Goal: Communication & Community: Share content

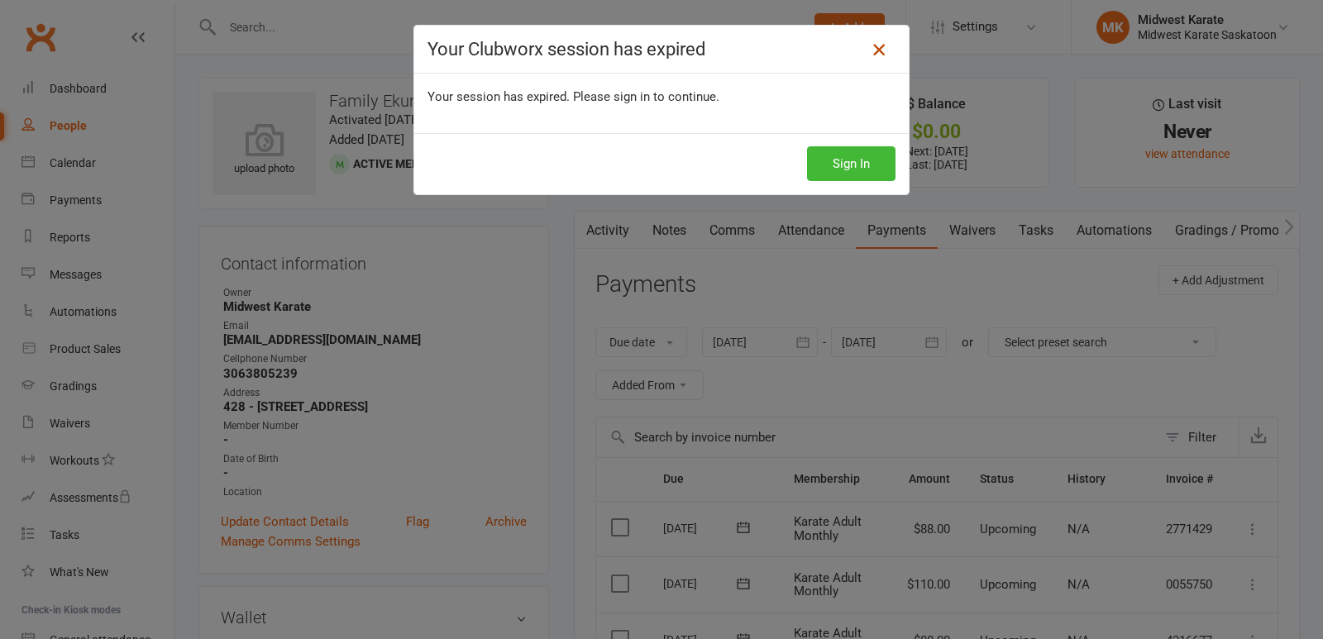
click at [873, 48] on icon at bounding box center [879, 50] width 20 height 20
click at [869, 43] on icon at bounding box center [879, 50] width 20 height 20
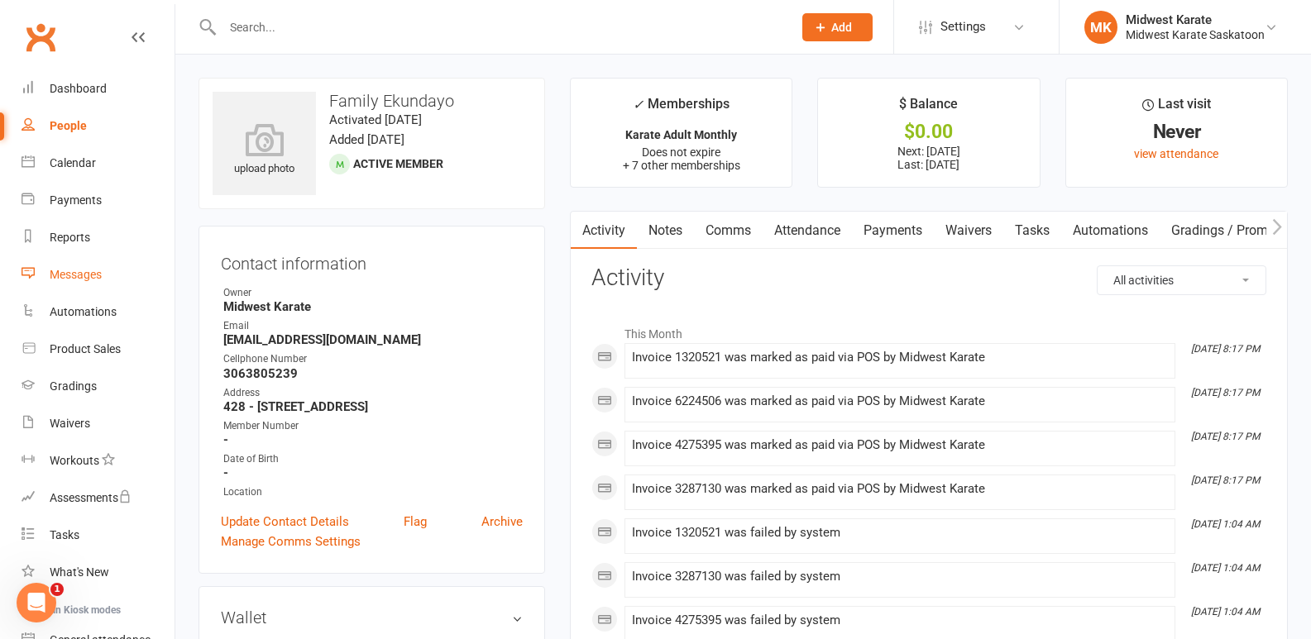
click at [66, 275] on div "Messages" at bounding box center [76, 274] width 52 height 13
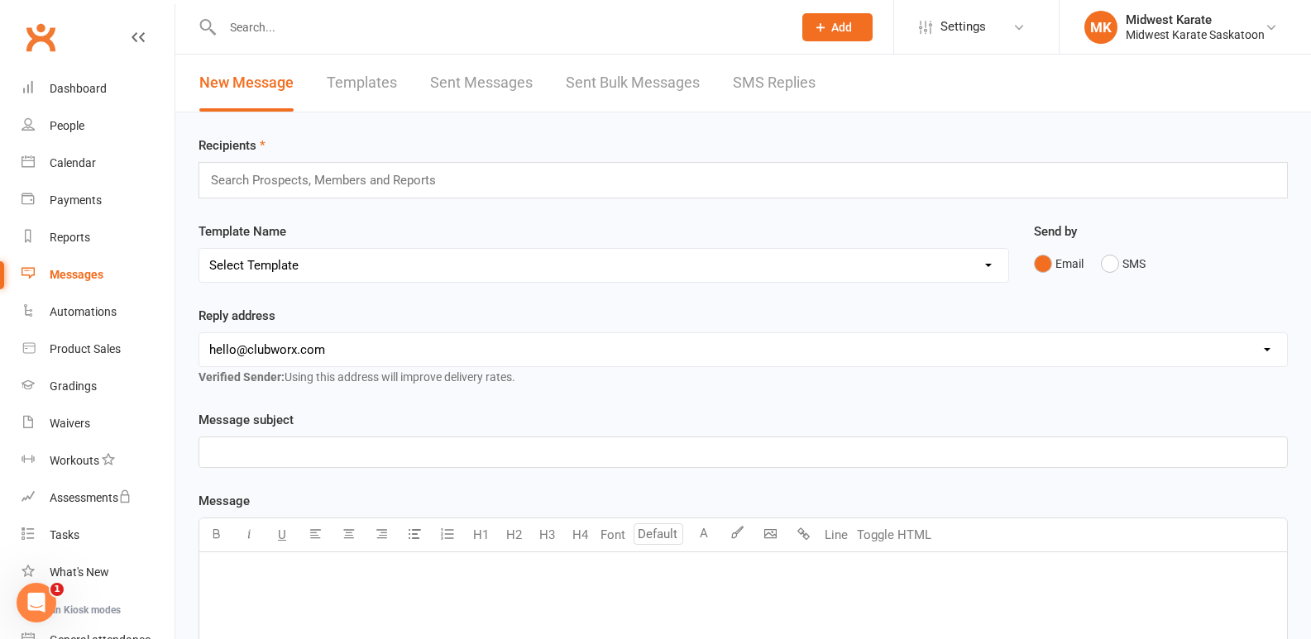
click at [366, 440] on div "﻿" at bounding box center [743, 453] width 1088 height 30
click at [457, 188] on div "Search Prospects, Members and Reports" at bounding box center [742, 180] width 1089 height 36
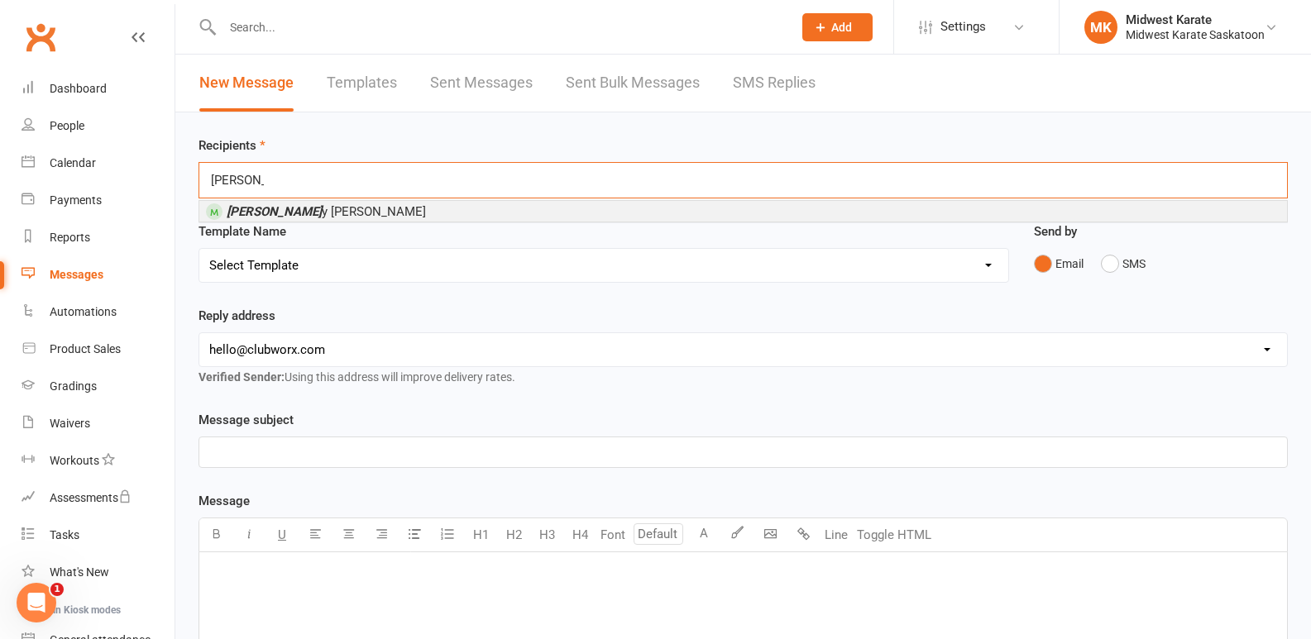
type input "kell"
click at [406, 213] on li "Kell y Watts" at bounding box center [743, 211] width 1088 height 21
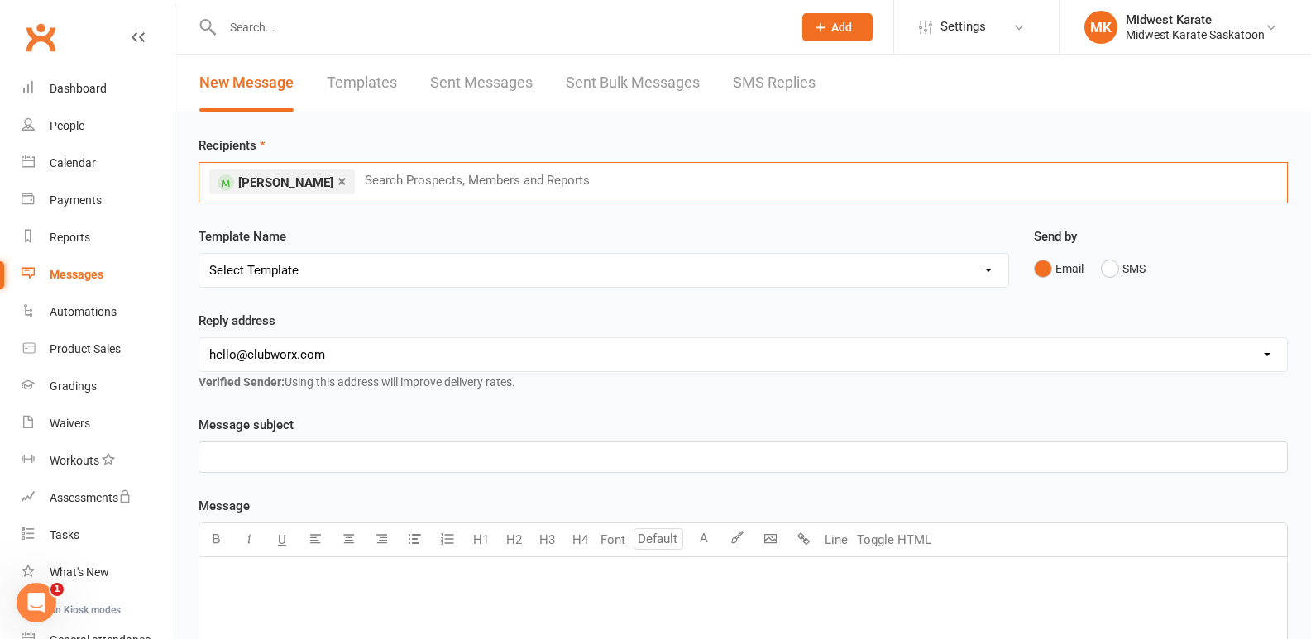
click at [381, 452] on p "﻿" at bounding box center [743, 457] width 1068 height 20
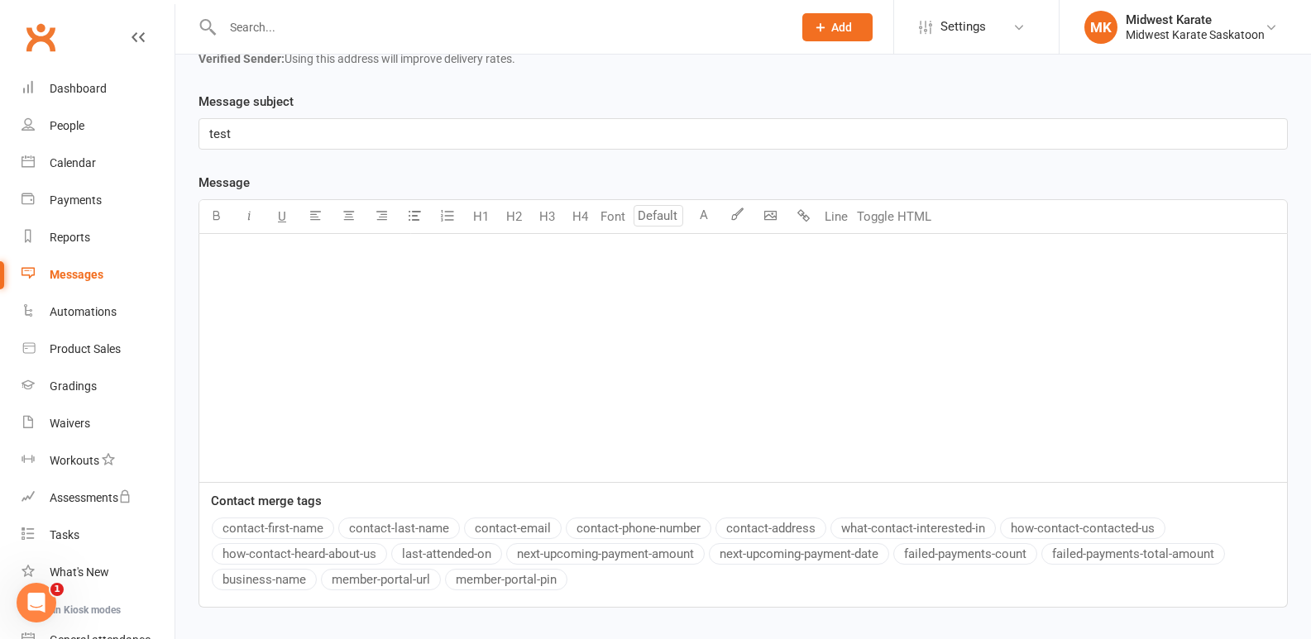
scroll to position [331, 0]
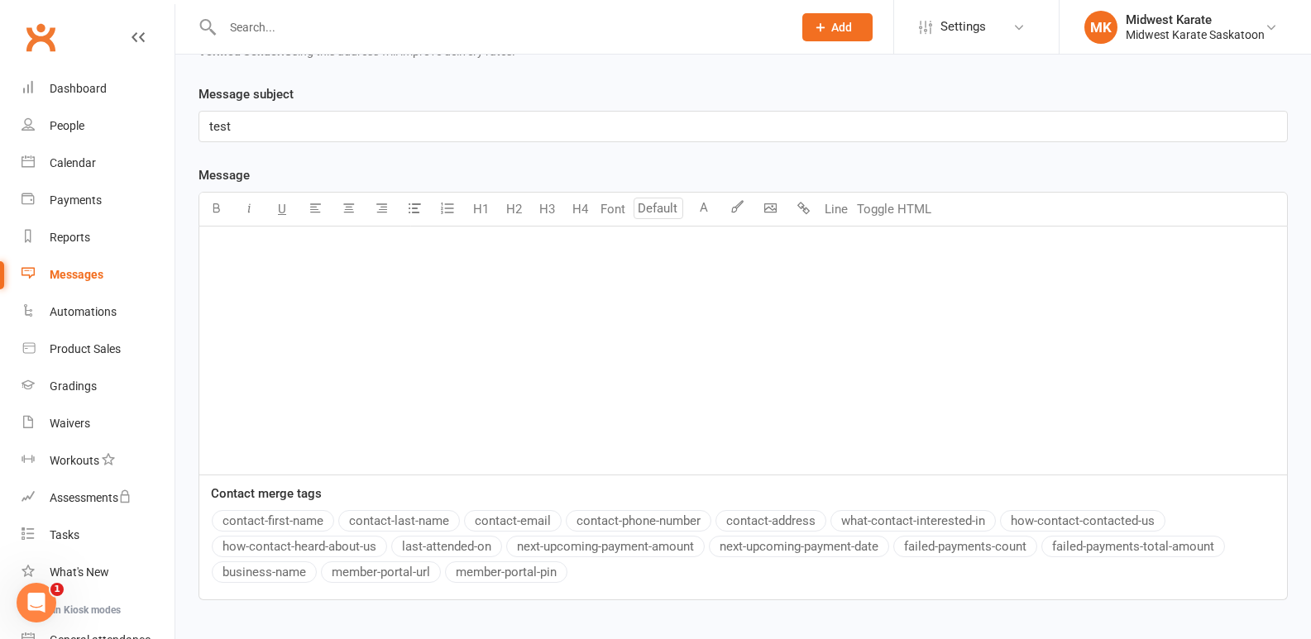
click at [389, 267] on div "﻿" at bounding box center [743, 351] width 1088 height 248
click at [820, 274] on div "﻿" at bounding box center [743, 351] width 1088 height 248
click at [203, 254] on div "﻿ $ https://docs.google.com/forms/d/e/1FAIpQLSfmgRSVXDXlKpPO-Puc2ac9Zw14Tzmvu1J…" at bounding box center [743, 351] width 1088 height 248
click at [237, 249] on p "﻿" at bounding box center [743, 248] width 1068 height 20
click at [522, 378] on div "Test of google doc ﻿ ﻿ $ https://docs.google.com/forms/d/e/1FAIpQLSfmgRSVXDXlKp…" at bounding box center [743, 351] width 1088 height 248
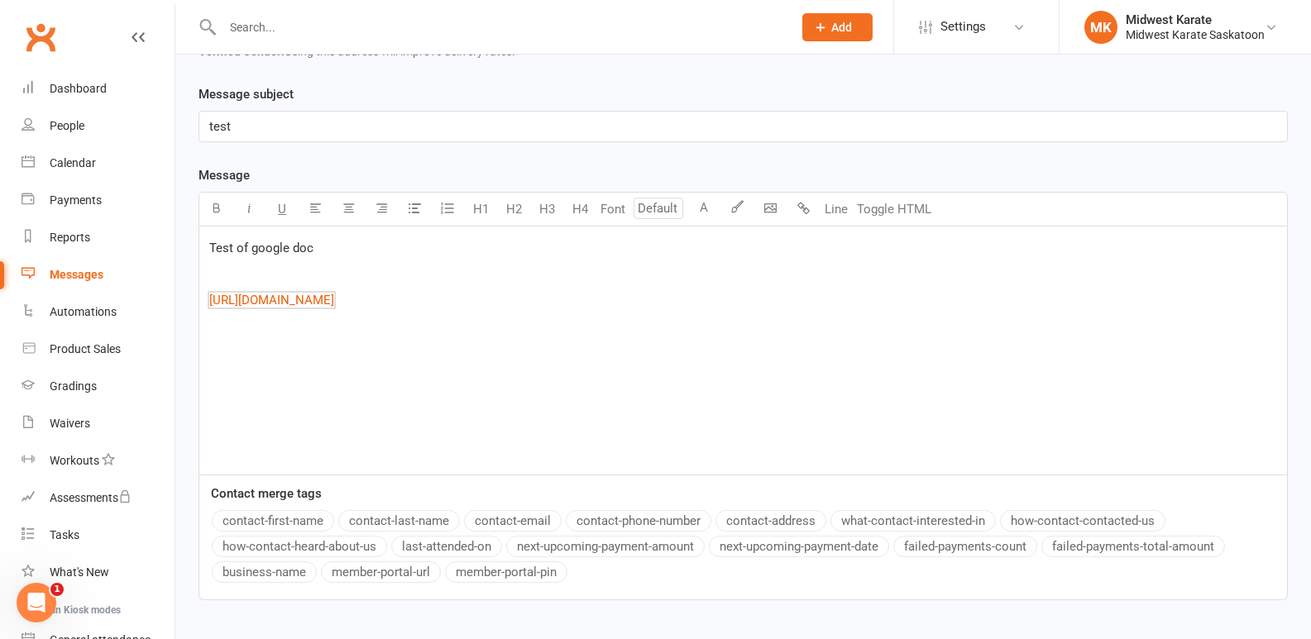
click at [916, 308] on p "﻿ $ https://docs.google.com/forms/d/e/1FAIpQLSfmgRSVXDXlKpPO-Puc2ac9Zw14Tzmvu1J…" at bounding box center [743, 300] width 1068 height 20
click at [677, 206] on input "number" at bounding box center [659, 209] width 50 height 22
click at [537, 246] on p "Test of google doc" at bounding box center [743, 248] width 1068 height 20
click at [299, 355] on p "﻿ $ ﻿ $ ﻿" at bounding box center [743, 352] width 1068 height 20
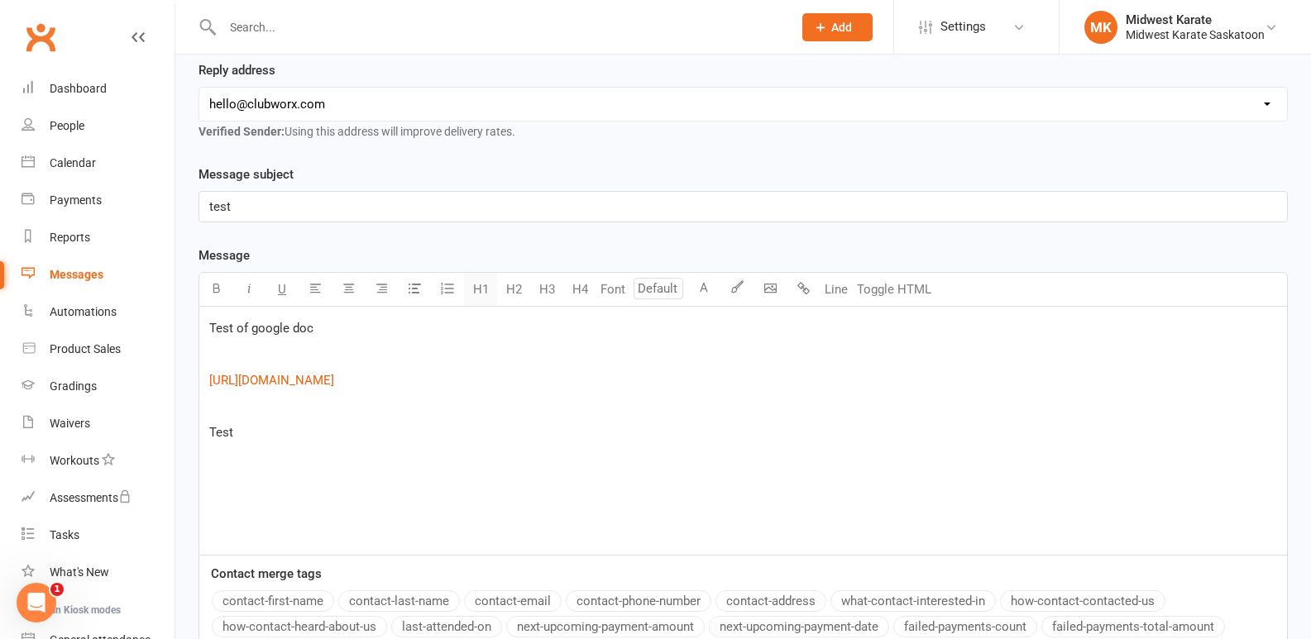
scroll to position [440, 0]
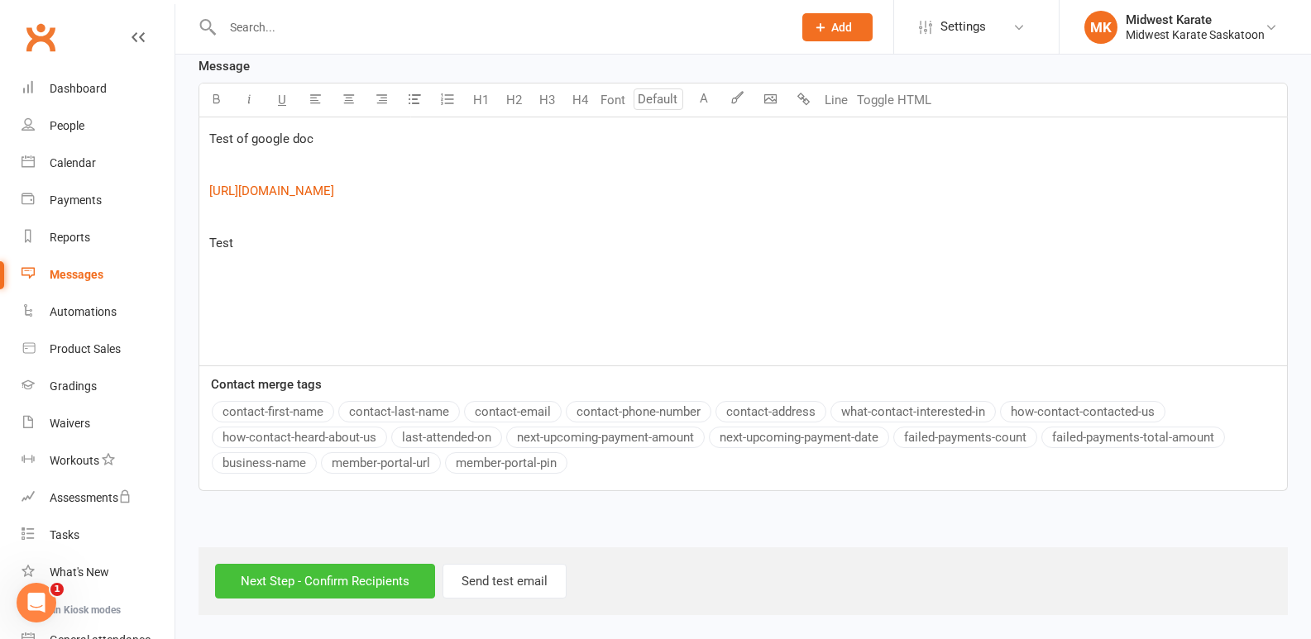
click at [379, 587] on input "Next Step - Confirm Recipients" at bounding box center [325, 581] width 220 height 35
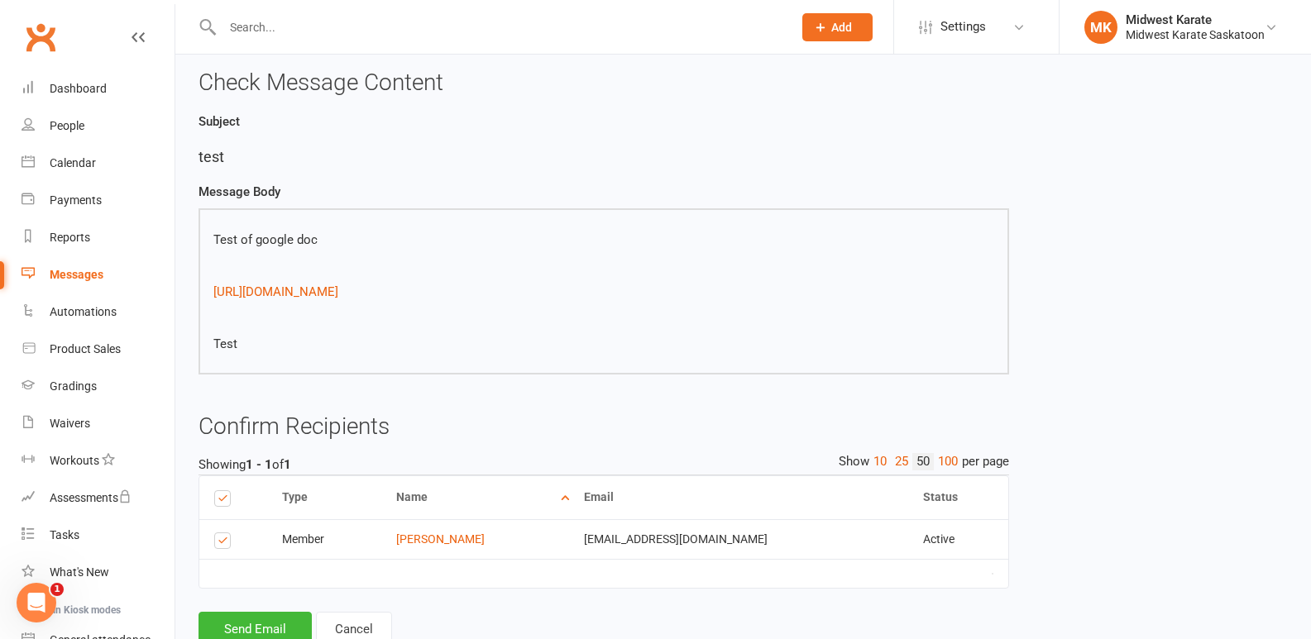
scroll to position [134, 0]
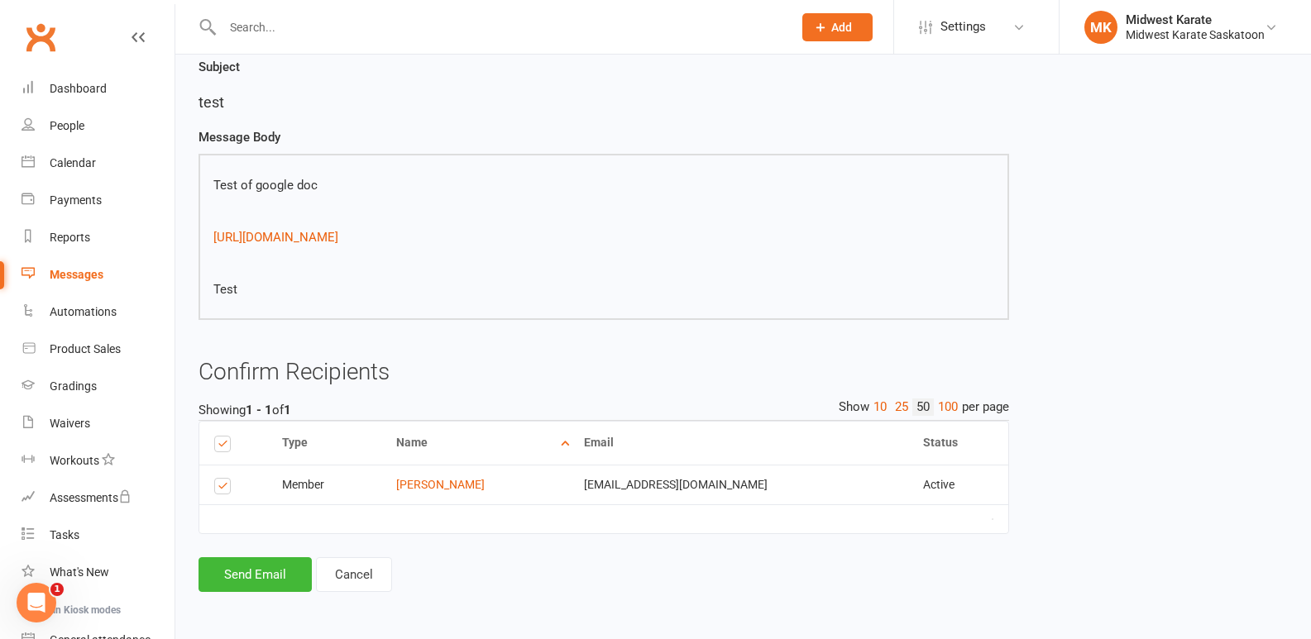
click at [285, 554] on div "Type Name Email Phone Number Status Notification Status # Devices Select this M…" at bounding box center [603, 489] width 811 height 136
click at [280, 571] on button "Send Email" at bounding box center [254, 574] width 113 height 35
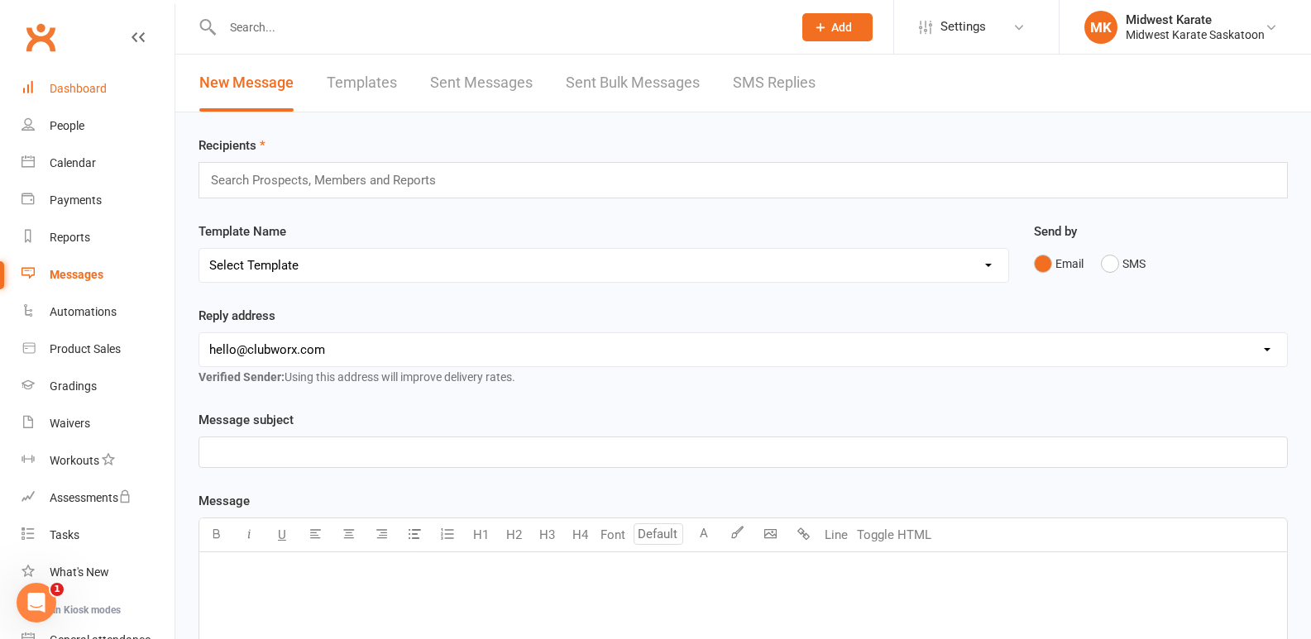
click at [66, 84] on div "Dashboard" at bounding box center [78, 88] width 57 height 13
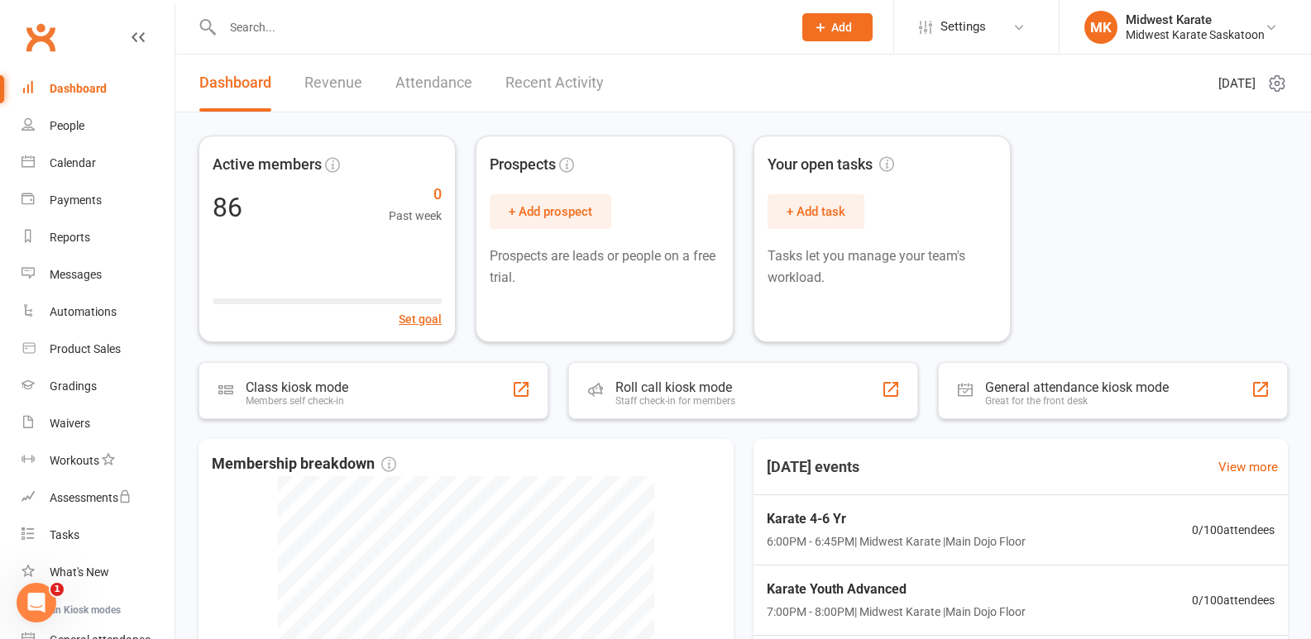
click at [60, 84] on div "Dashboard" at bounding box center [78, 88] width 57 height 13
